Goal: Information Seeking & Learning: Learn about a topic

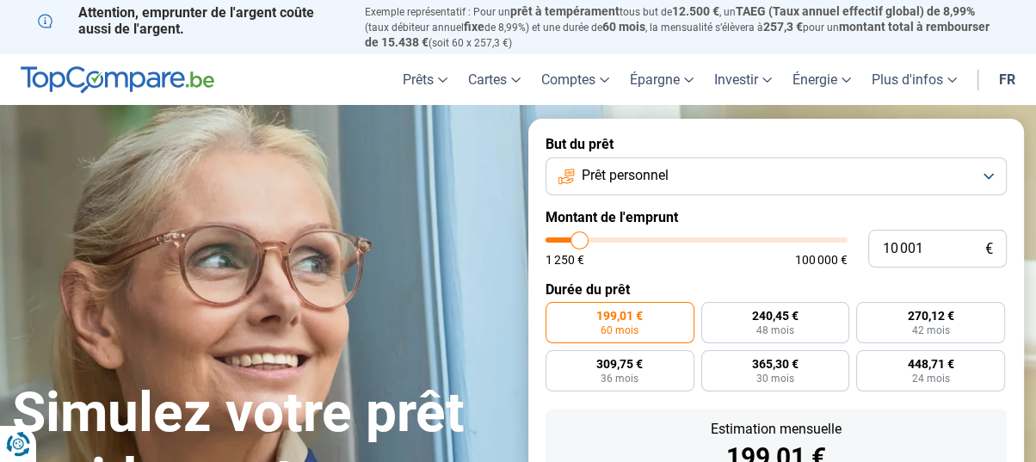
click at [992, 175] on button "Prêt personnel" at bounding box center [776, 177] width 461 height 38
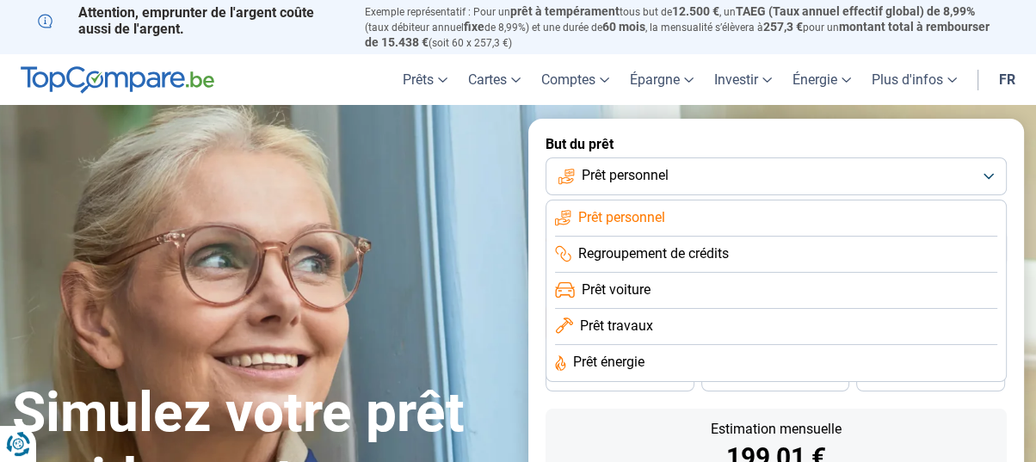
click at [754, 278] on li "Prêt voiture" at bounding box center [776, 291] width 442 height 36
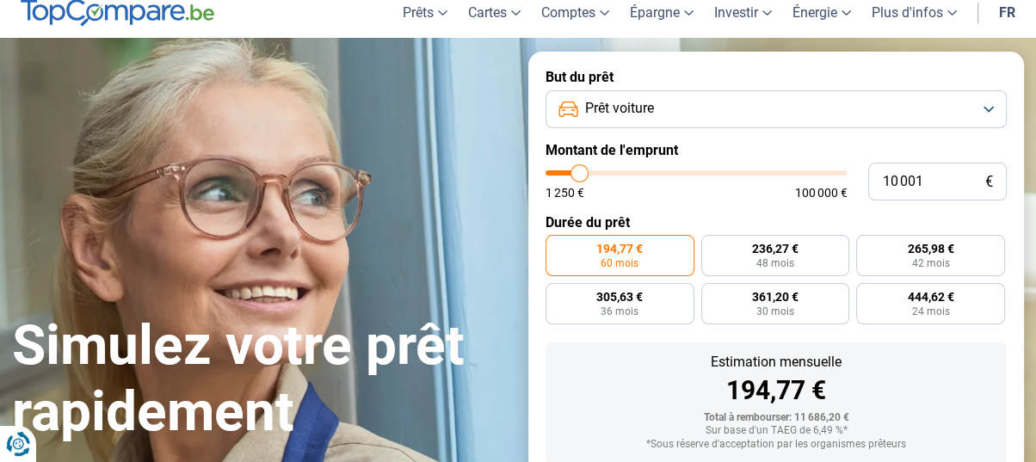
scroll to position [43, 0]
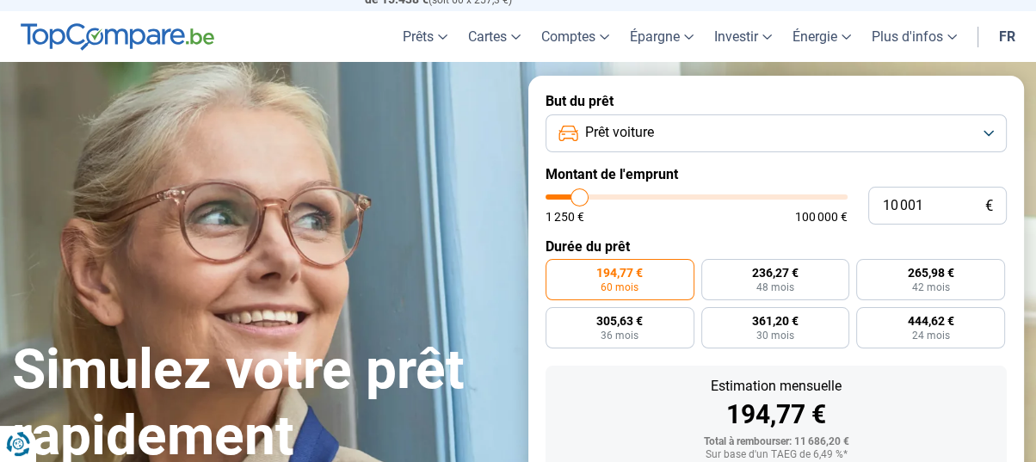
type input "10 500"
type input "10500"
type input "11 000"
type input "11000"
type input "11 750"
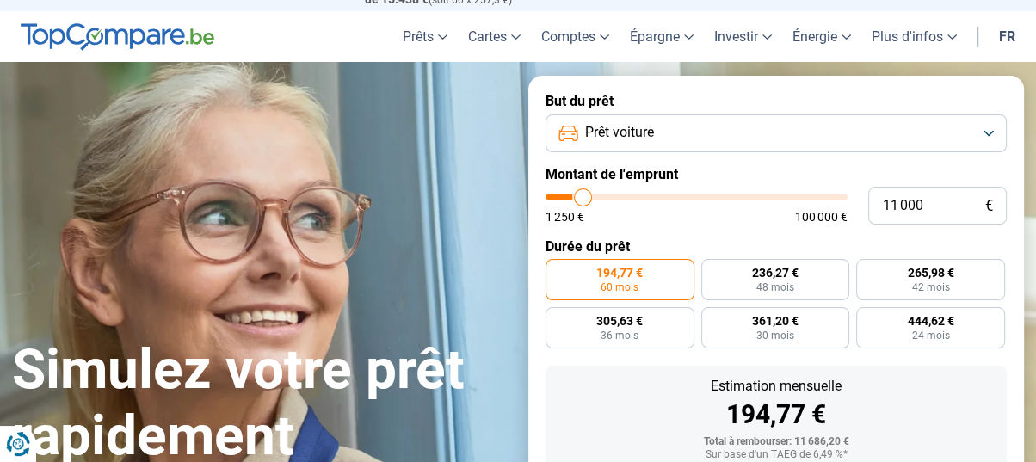
type input "11750"
type input "12 000"
type input "12000"
type input "12 500"
type input "12500"
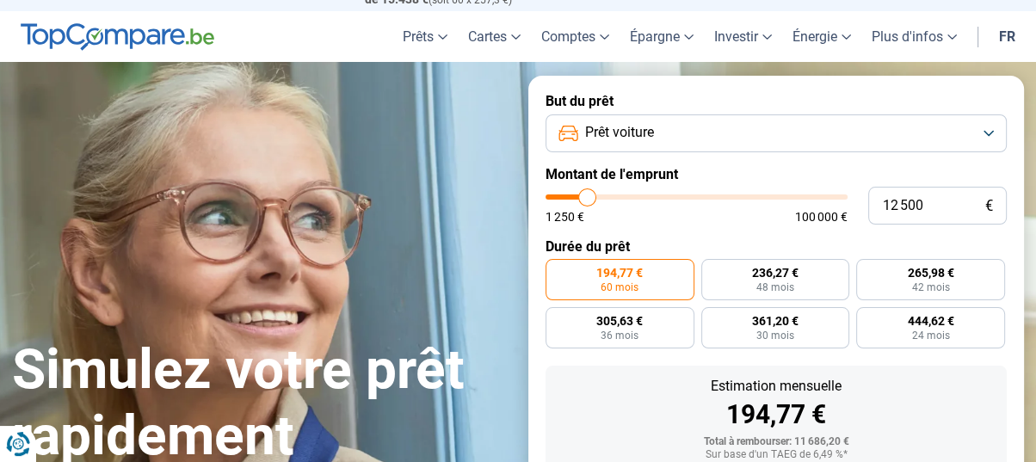
type input "12 750"
type input "12750"
type input "13 250"
type input "13250"
type input "13 500"
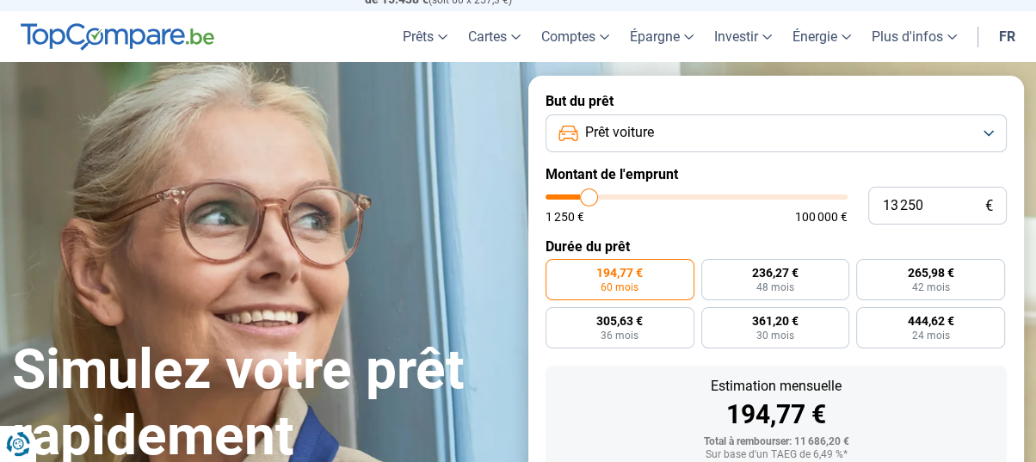
type input "13500"
type input "14 000"
type input "14000"
type input "14 250"
type input "14250"
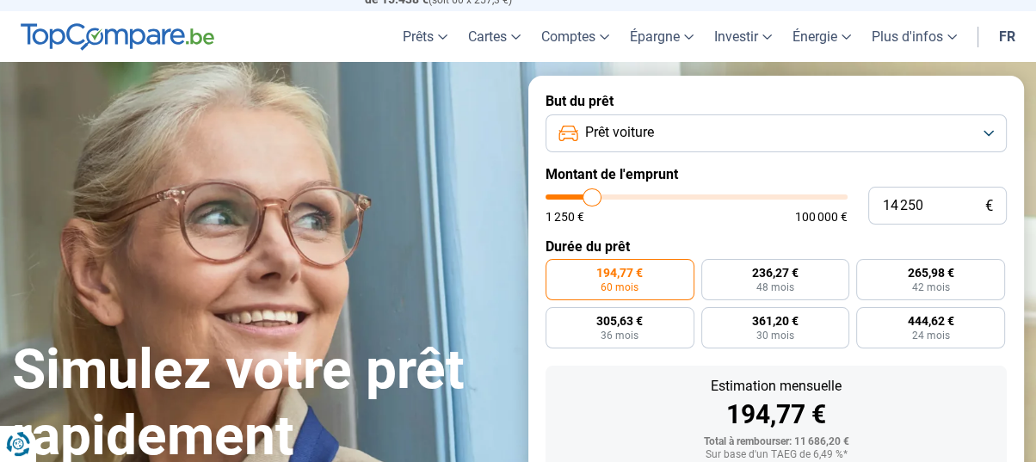
type input "14 750"
type input "14750"
type input "15 250"
type input "15250"
type input "15 500"
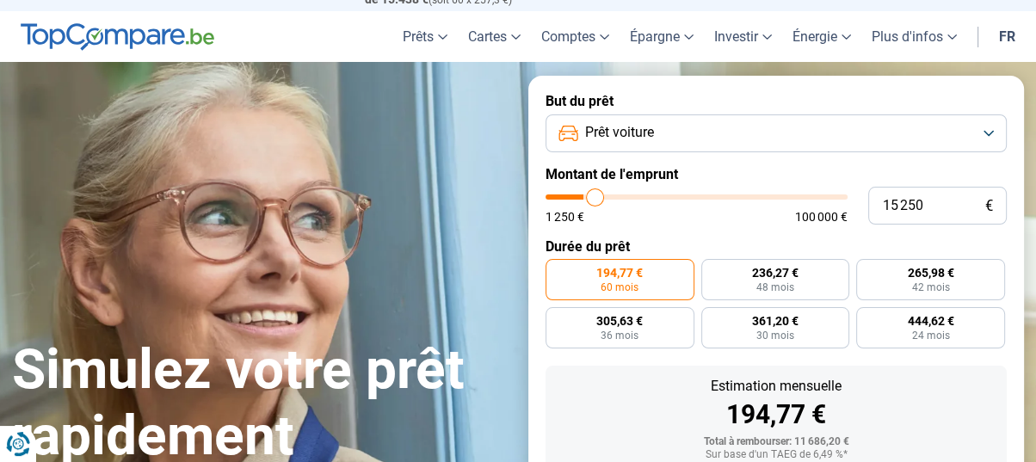
type input "15500"
type input "16 000"
type input "16000"
type input "16 250"
type input "16250"
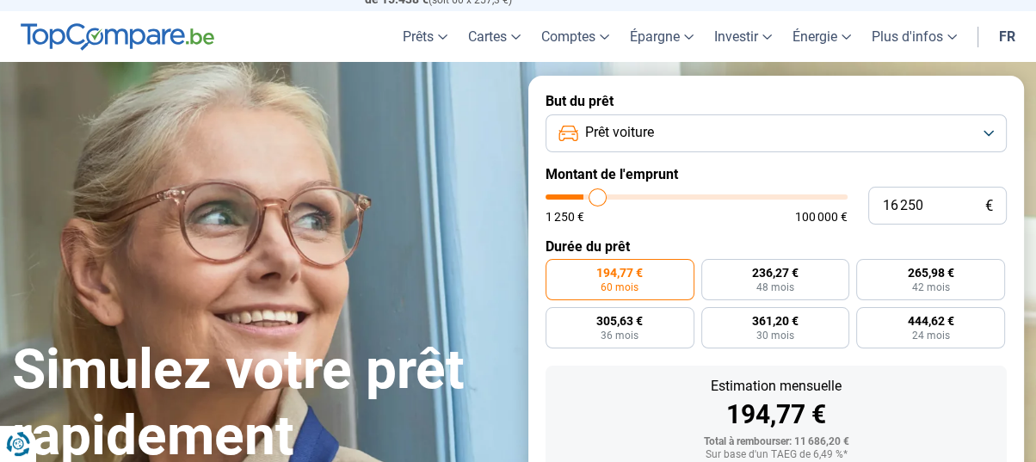
type input "16 750"
type input "16750"
type input "17 000"
type input "17000"
type input "17 500"
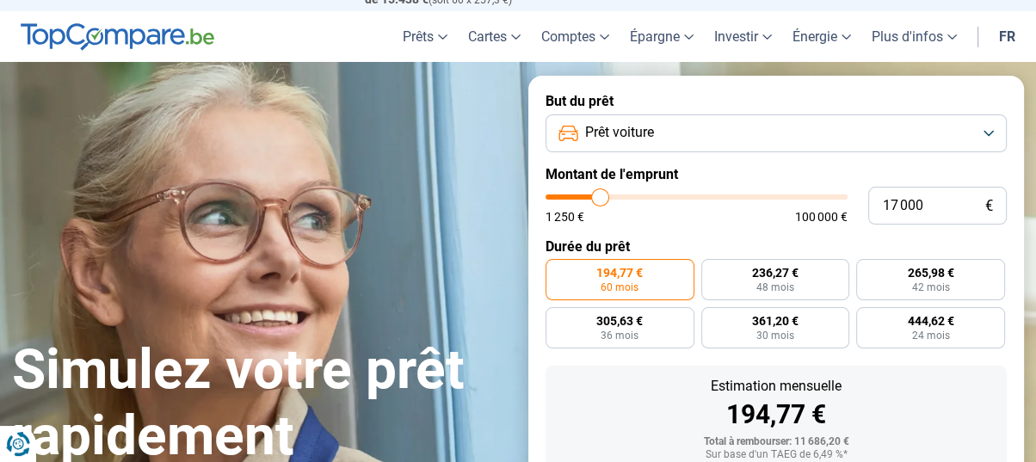
type input "17500"
type input "17 750"
type input "17750"
type input "17 500"
type input "17500"
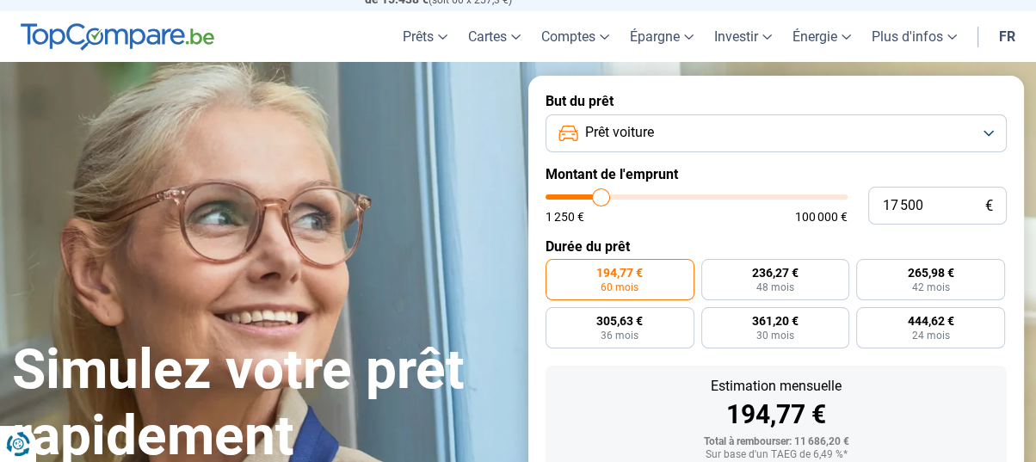
type input "17 250"
type input "17250"
type input "16 750"
type input "16750"
type input "16 500"
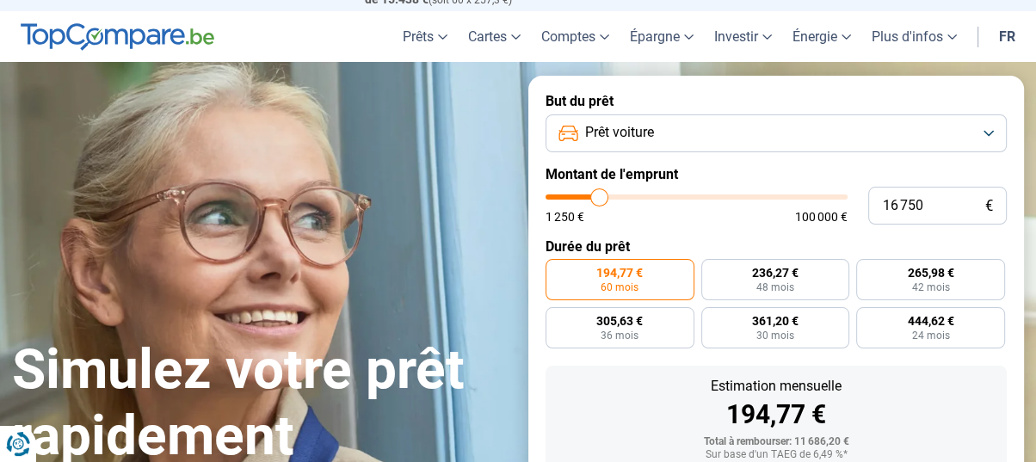
type input "16500"
type input "16 000"
type input "16000"
type input "15 750"
type input "15750"
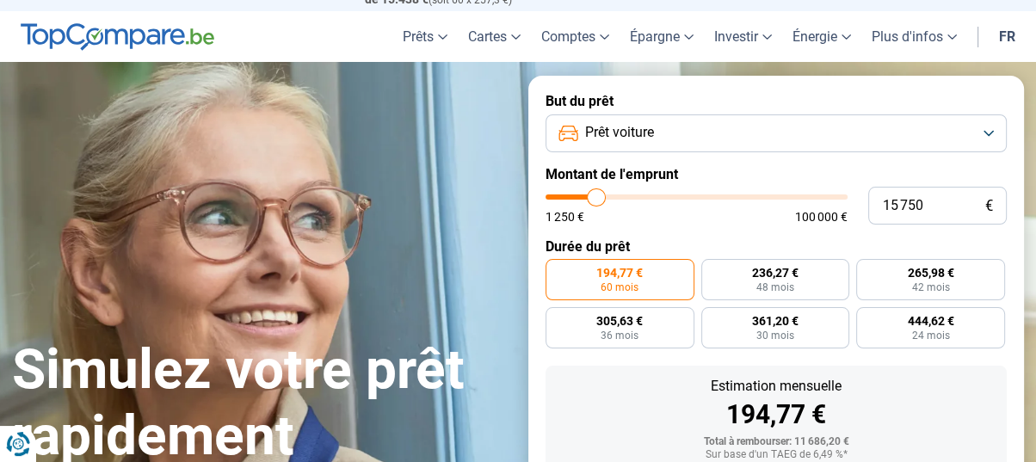
type input "15 250"
type input "15250"
type input "15 000"
type input "15000"
type input "14 500"
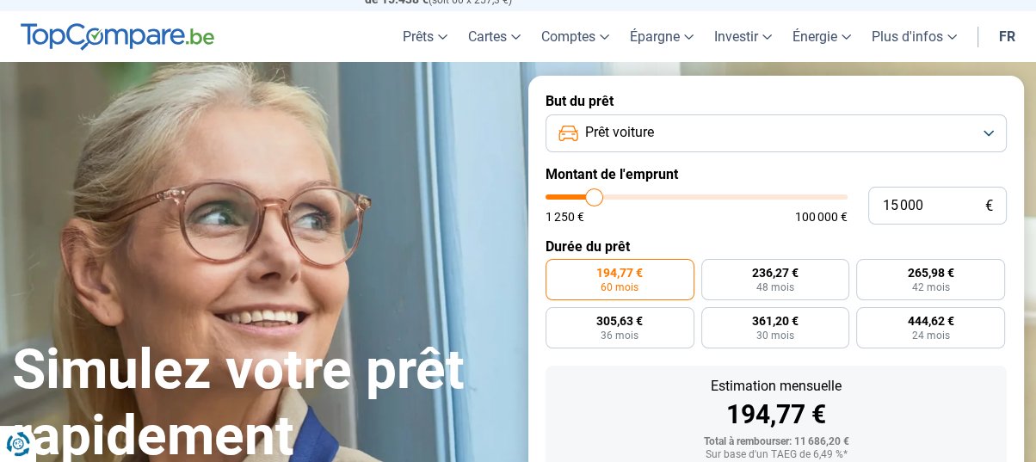
type input "14500"
type input "14 750"
type input "14750"
type input "15 250"
drag, startPoint x: 585, startPoint y: 195, endPoint x: 595, endPoint y: 194, distance: 9.5
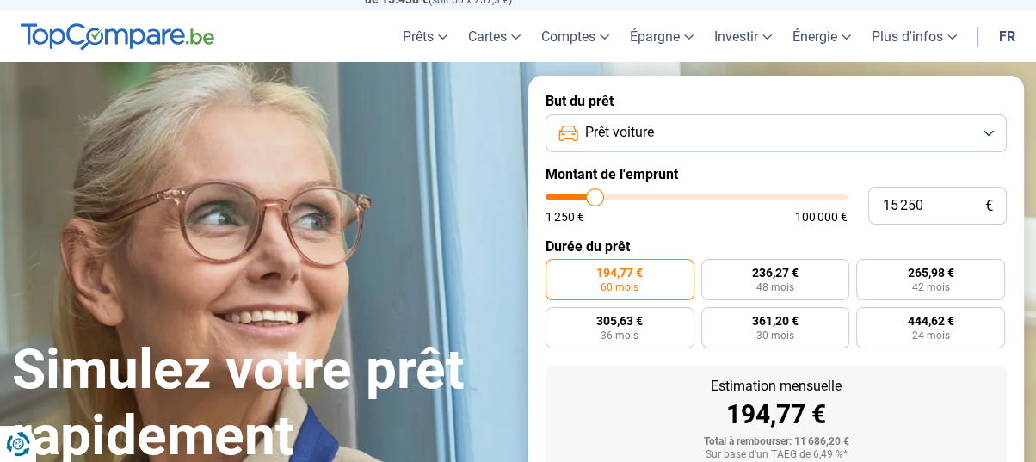
type input "15250"
click at [595, 195] on input "range" at bounding box center [697, 197] width 302 height 5
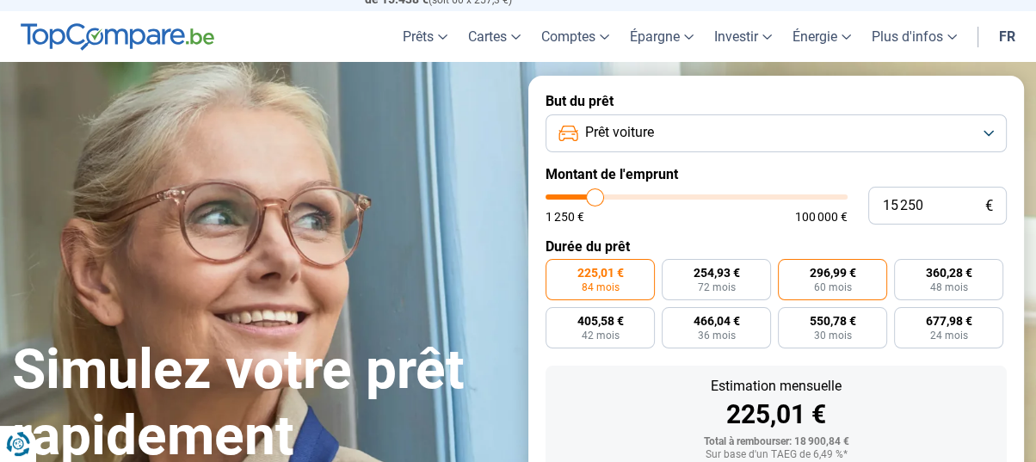
click at [819, 275] on span "296,99 €" at bounding box center [832, 273] width 46 height 12
click at [789, 270] on input "296,99 € 60 mois" at bounding box center [783, 264] width 11 height 11
radio input "true"
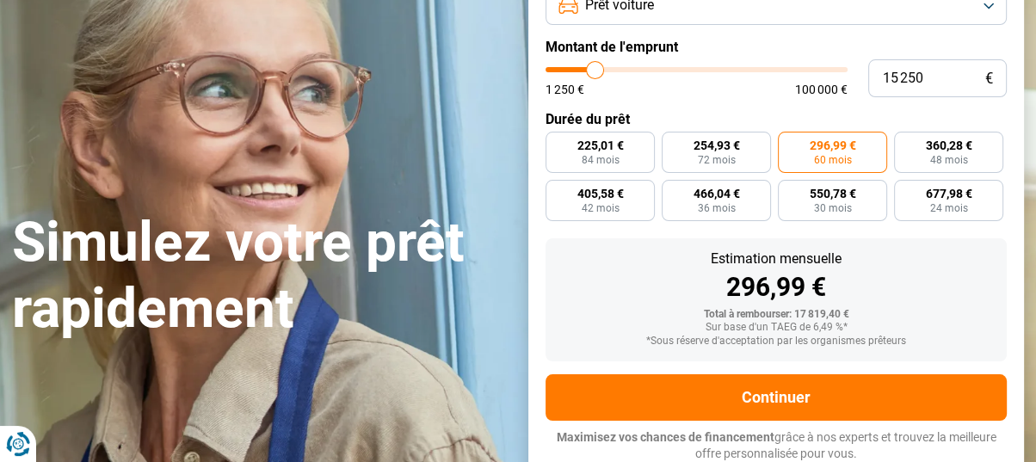
scroll to position [0, 0]
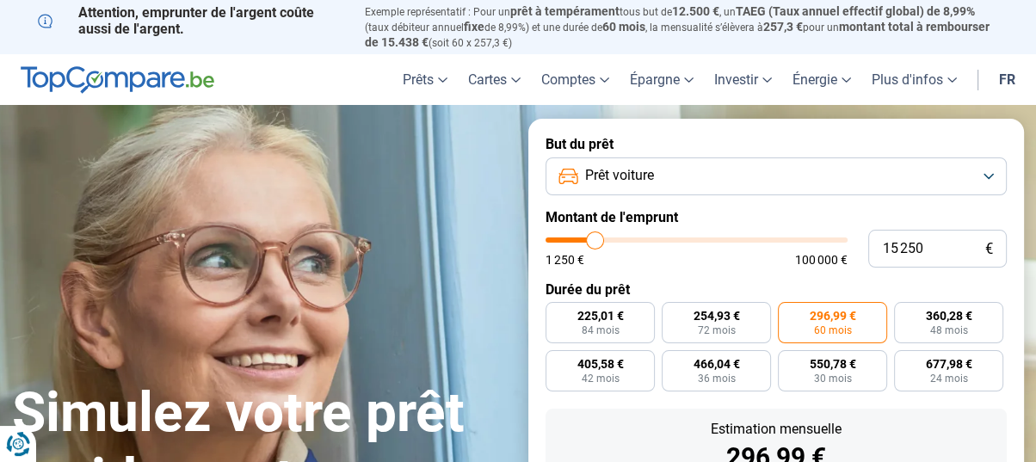
click at [987, 169] on button "Prêt voiture" at bounding box center [776, 177] width 461 height 38
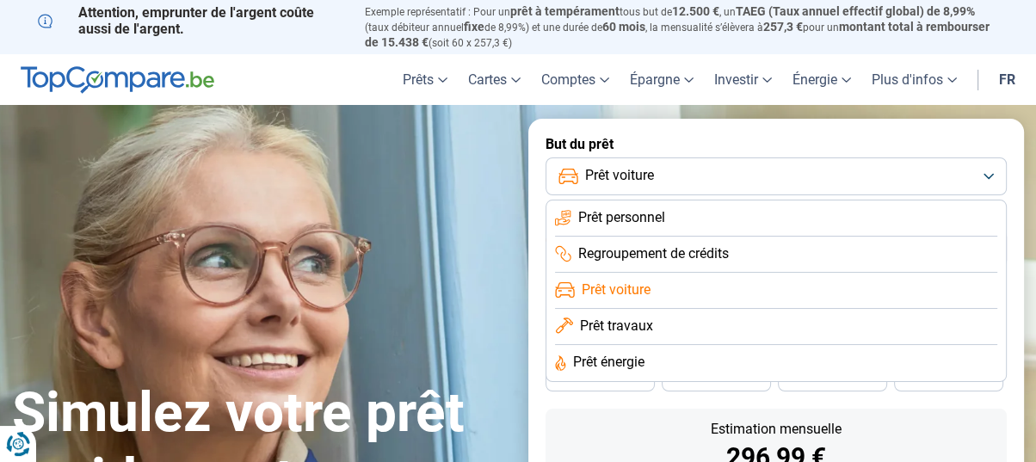
click at [987, 169] on button "Prêt voiture" at bounding box center [776, 177] width 461 height 38
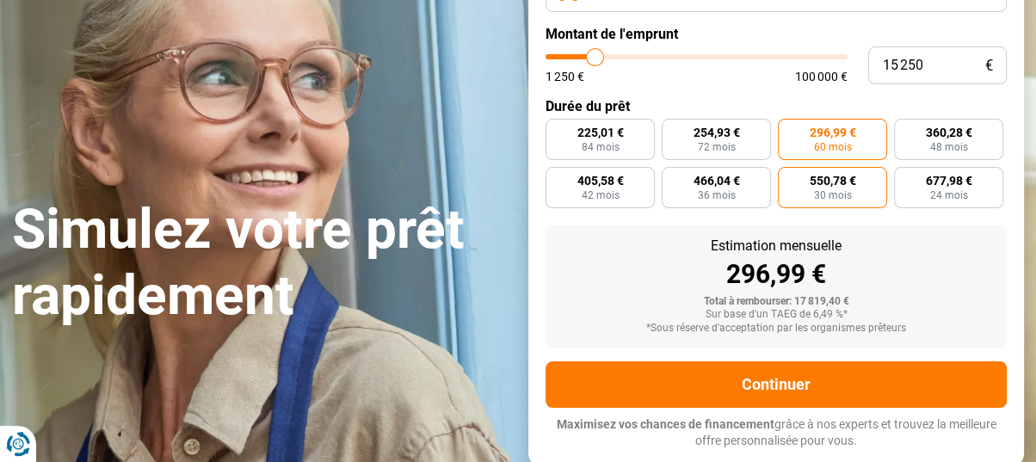
scroll to position [255, 0]
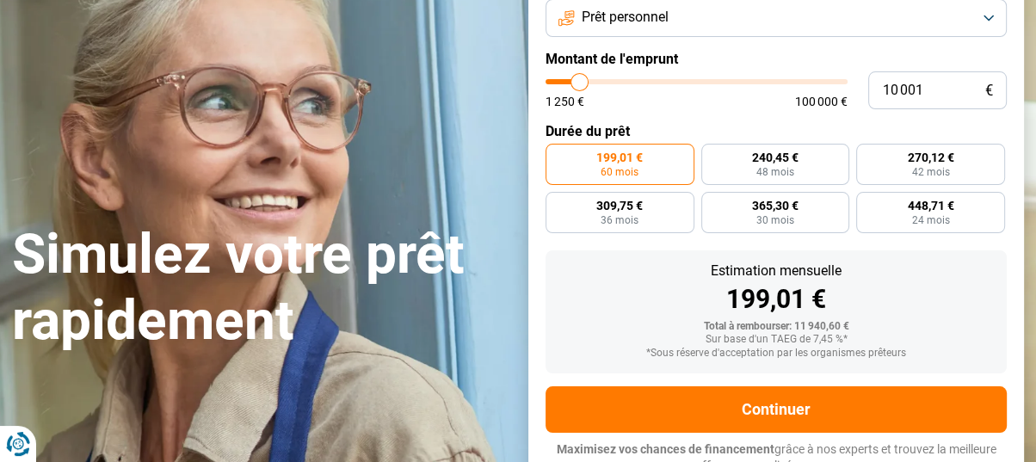
scroll to position [127, 0]
